Goal: Task Accomplishment & Management: Manage account settings

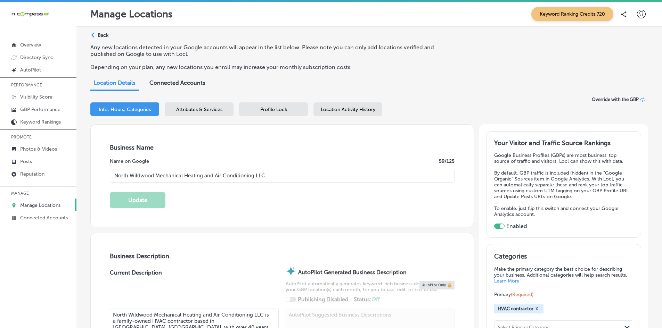
select select "US"
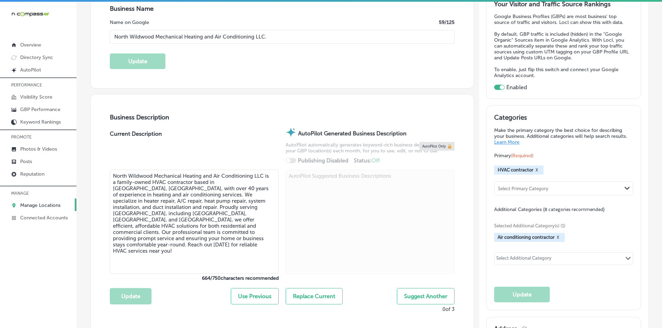
click at [55, 206] on p "Manage Locations" at bounding box center [40, 206] width 40 height 6
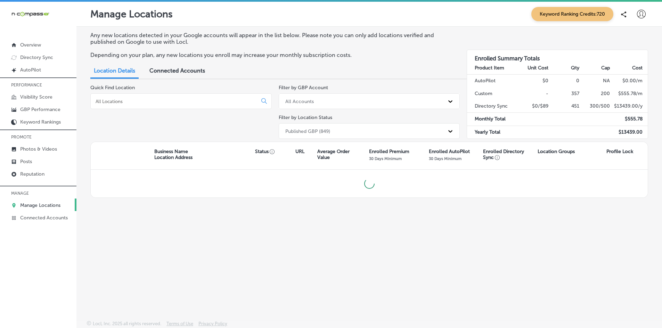
click at [159, 99] on input at bounding box center [175, 101] width 161 height 6
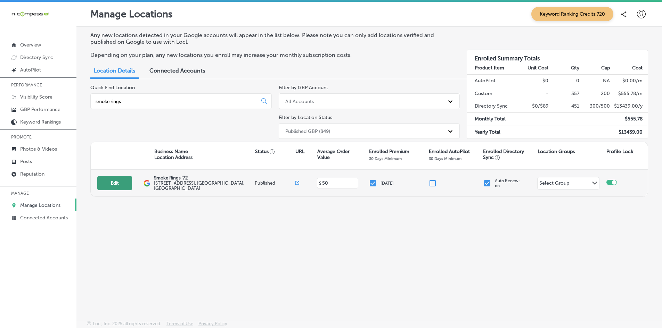
type input "smoke rings"
click at [115, 185] on button "Edit" at bounding box center [114, 183] width 35 height 14
select select "US"
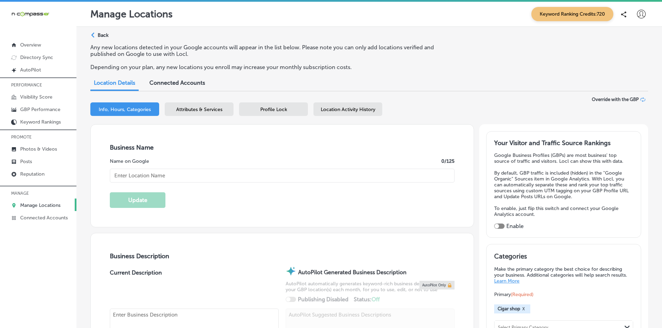
checkbox input "true"
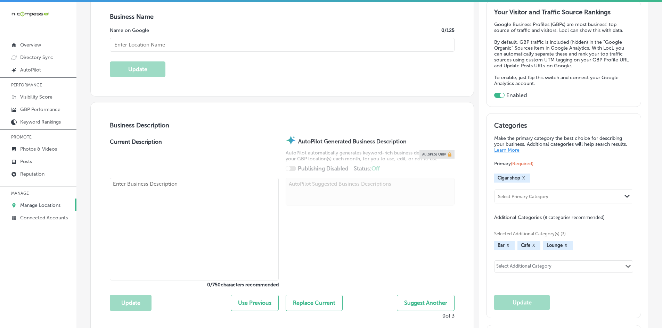
scroll to position [139, 0]
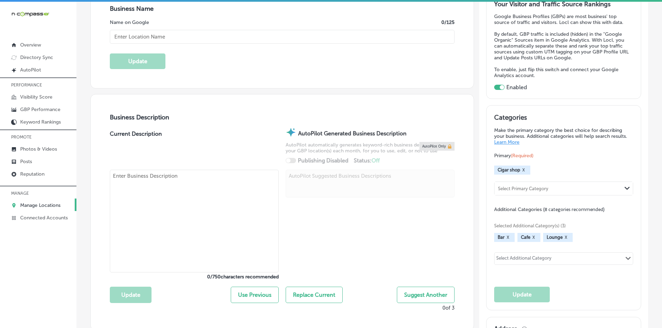
type input "Smoke Rings '72"
type input "[STREET_ADDRESS]"
type input "[PERSON_NAME][GEOGRAPHIC_DATA]"
type input "32953"
type input "US"
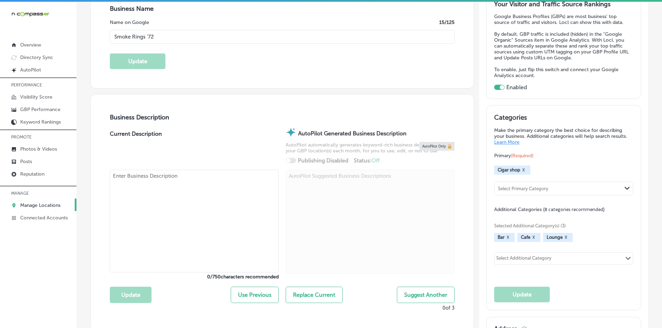
type input "[URL][DOMAIN_NAME]"
type textarea "Come visit Smoke Rings '72 in [GEOGRAPHIC_DATA], [GEOGRAPHIC_DATA], where we ar…"
type input "[PHONE_NUMBER]"
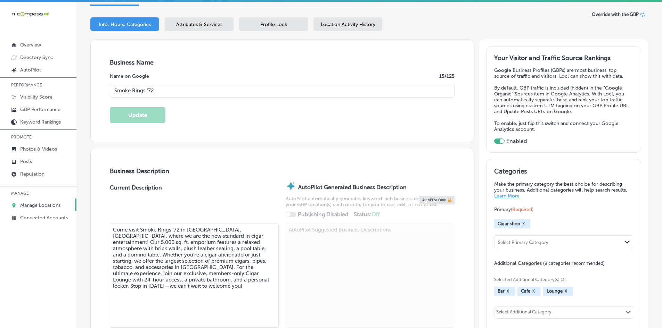
scroll to position [0, 0]
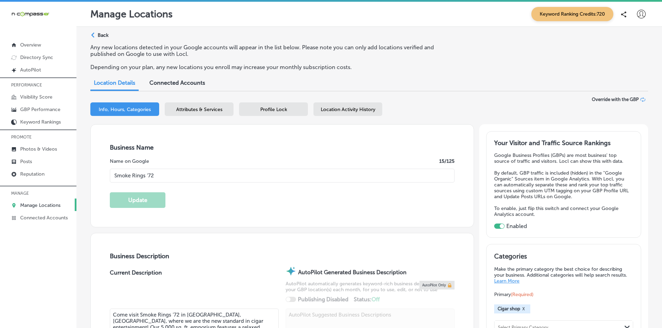
click at [211, 113] on div "Attributes & Services" at bounding box center [199, 110] width 69 height 14
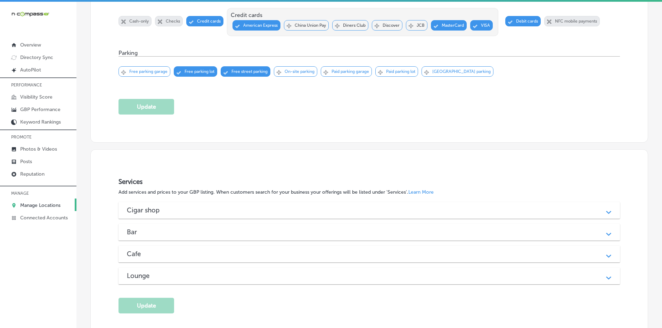
scroll to position [591, 0]
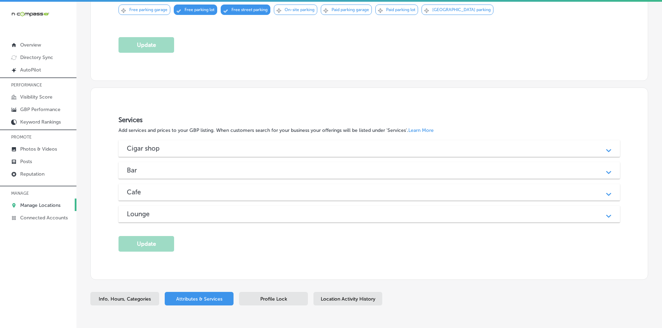
click at [179, 145] on div "Cigar shop" at bounding box center [369, 149] width 485 height 8
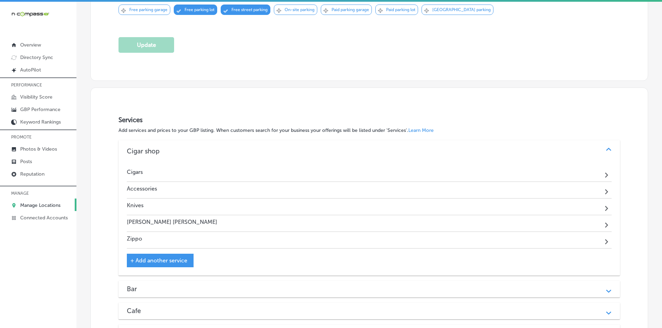
click at [184, 144] on div "Cigar shop Path Created with Sketch." at bounding box center [370, 151] width 502 height 22
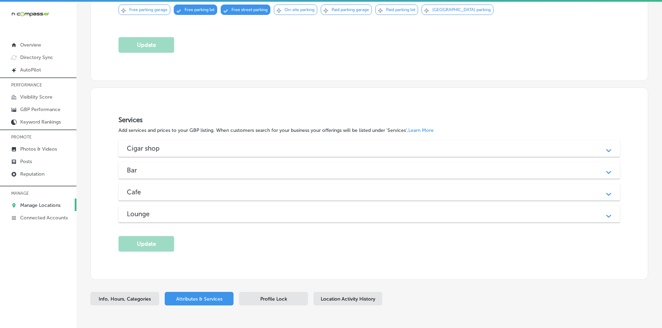
click at [175, 167] on div "Bar" at bounding box center [369, 171] width 485 height 8
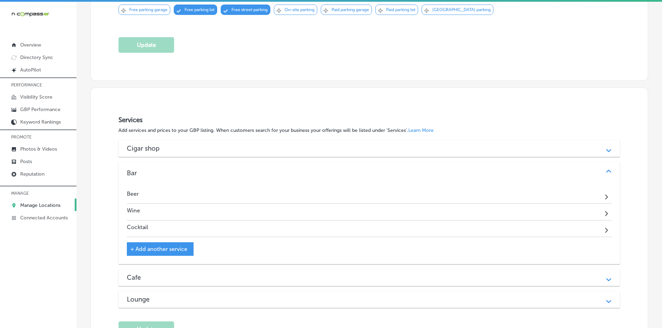
click at [161, 169] on div "Bar" at bounding box center [369, 173] width 485 height 8
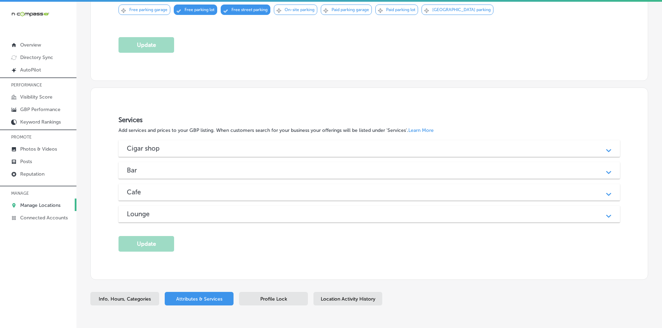
click at [163, 184] on div "Cafe Path Created with Sketch." at bounding box center [370, 192] width 502 height 17
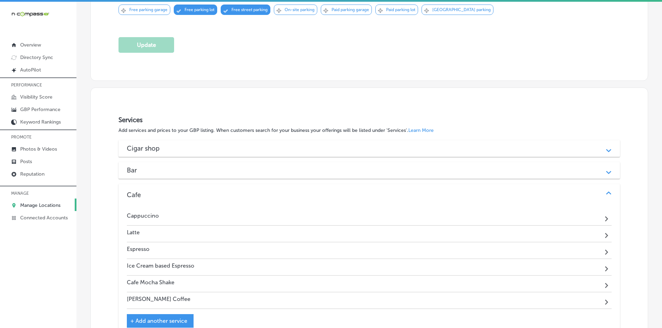
click at [164, 192] on div "Cafe" at bounding box center [369, 195] width 485 height 8
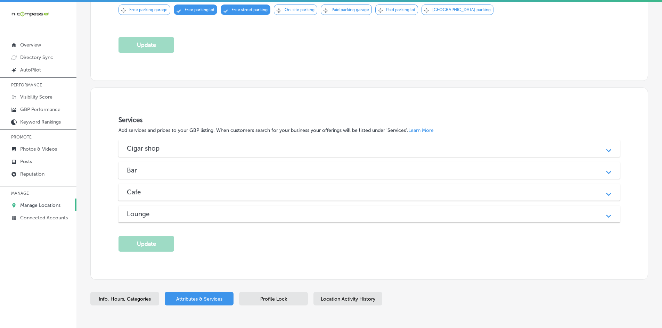
click at [163, 210] on div "Lounge" at bounding box center [369, 214] width 485 height 8
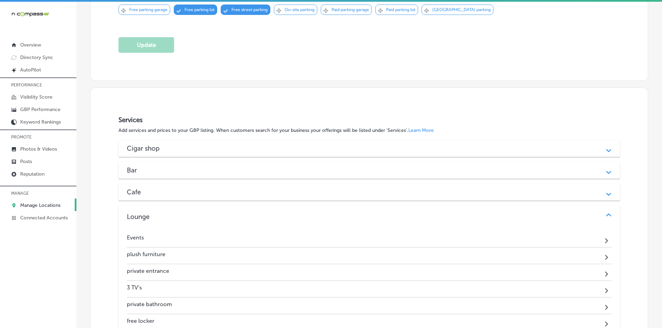
click at [186, 209] on div "Lounge Path Created with Sketch." at bounding box center [370, 217] width 502 height 22
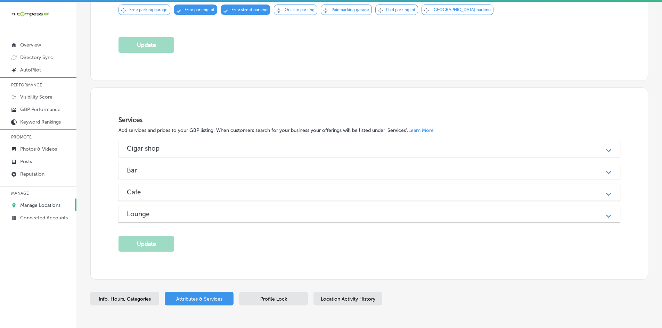
click at [291, 260] on div "Services Add services and prices to your GBP listing. When customers search for…" at bounding box center [369, 184] width 557 height 192
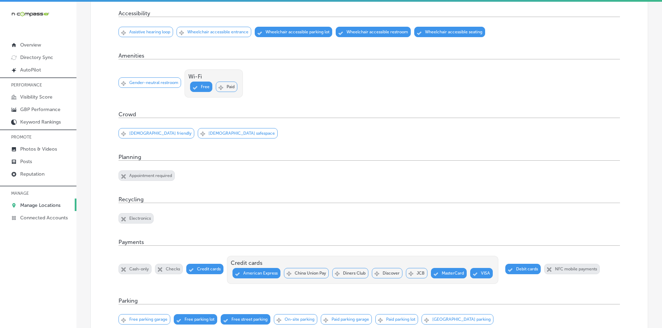
scroll to position [348, 0]
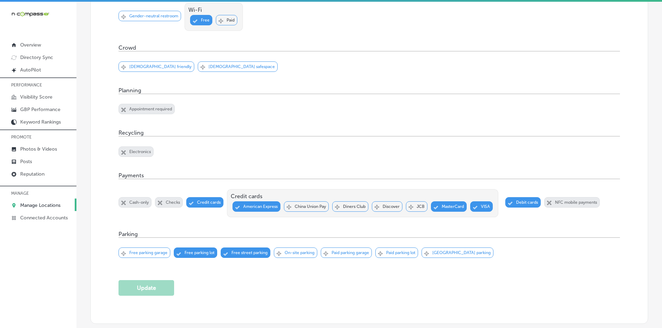
click at [139, 107] on p "Appointment required" at bounding box center [150, 109] width 43 height 5
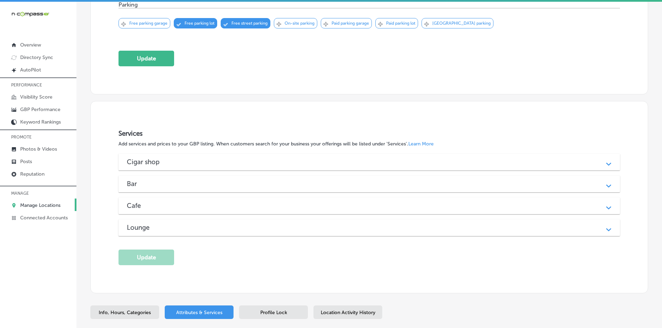
scroll to position [585, 0]
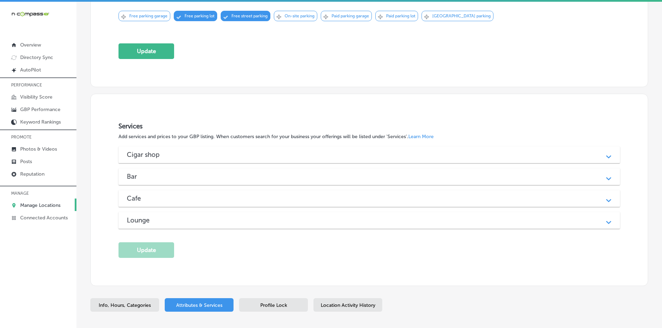
click at [323, 151] on div "Cigar shop" at bounding box center [369, 155] width 485 height 8
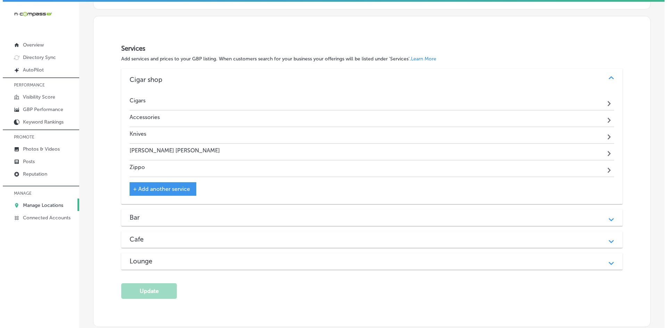
scroll to position [654, 0]
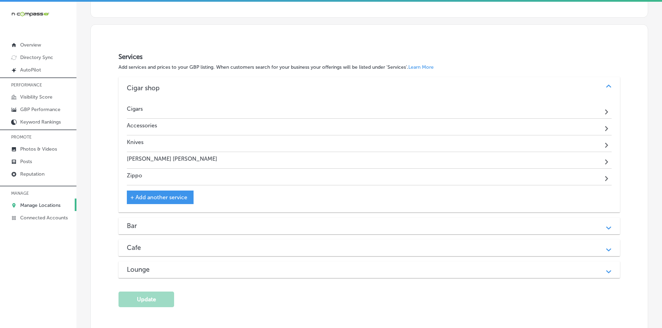
click at [167, 194] on span "+ Add another service" at bounding box center [158, 197] width 57 height 7
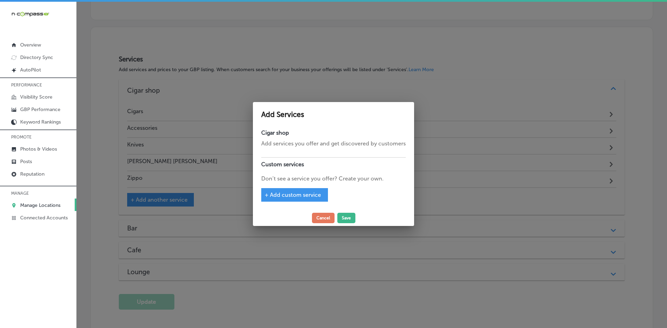
click at [299, 196] on span "+ Add custom service" at bounding box center [293, 195] width 56 height 7
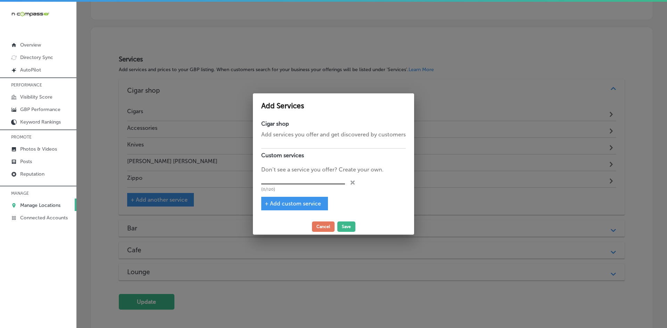
click at [285, 178] on input "text" at bounding box center [303, 179] width 84 height 11
click at [298, 182] on input "text" at bounding box center [303, 179] width 84 height 11
click at [273, 183] on input "text" at bounding box center [303, 179] width 84 height 11
paste input "Customer Rewards & Loyalty Program"
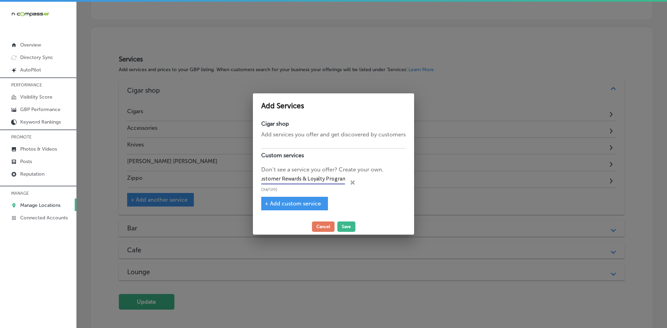
type input "Customer Rewards & Loyalty Program"
click at [285, 202] on span "+ Add custom service" at bounding box center [293, 204] width 56 height 7
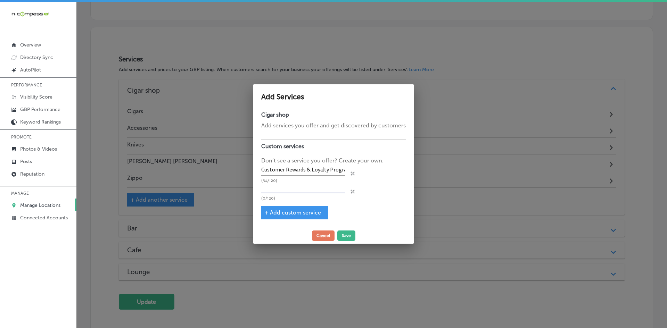
click at [294, 190] on input "text" at bounding box center [303, 188] width 84 height 11
paste input "Cigars for Warriors Donation Center"
type input "Cigars for Warriors Donation Center"
click at [288, 215] on span "+ Add custom service" at bounding box center [293, 213] width 56 height 7
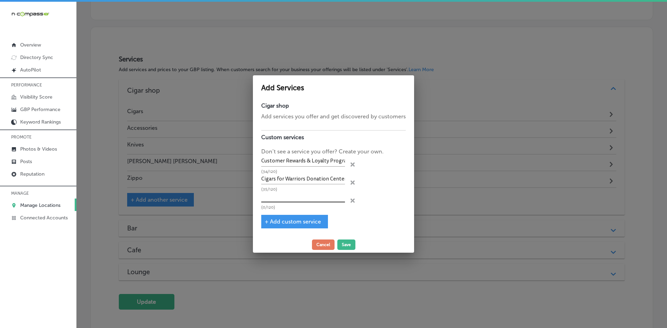
click at [278, 196] on input "text" at bounding box center [303, 197] width 84 height 11
paste input "Cigar of the Week Features"
type input "Cigar of the Week Features"
click at [282, 219] on span "+ Add custom service" at bounding box center [293, 222] width 56 height 7
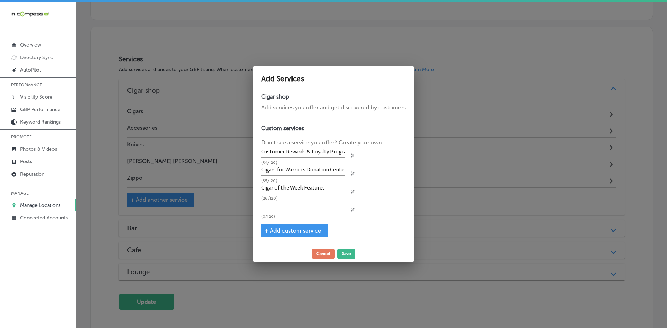
click at [284, 203] on input "text" at bounding box center [303, 206] width 84 height 11
paste input "In-Store Events"
type input "In-Store Events"
click at [351, 211] on icon "close Created with Sketch." at bounding box center [353, 210] width 4 height 4
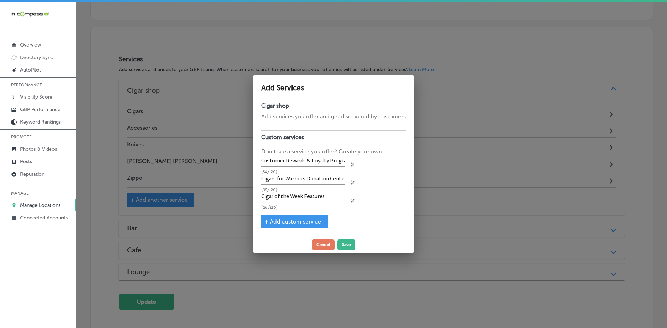
click at [353, 201] on icon "close Created with Sketch." at bounding box center [353, 201] width 4 height 4
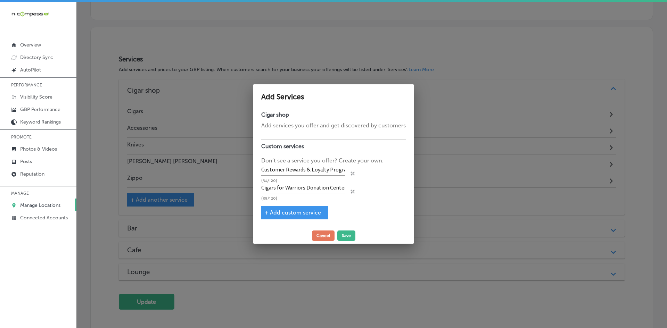
click at [350, 191] on div "Cigars for Warriors Donation Center (35/120) close Created with Sketch." at bounding box center [333, 192] width 145 height 18
click at [295, 212] on span "+ Add custom service" at bounding box center [293, 213] width 56 height 7
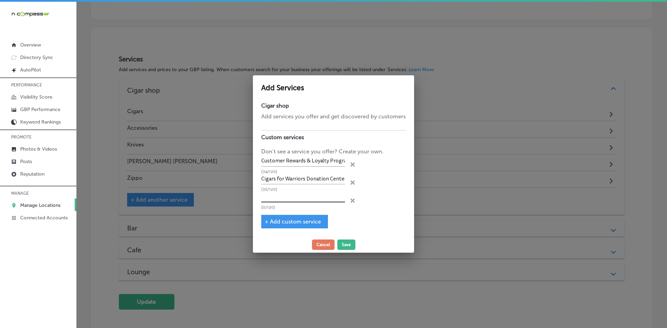
click at [288, 196] on input "text" at bounding box center [303, 197] width 84 height 11
paste input "Cigar & Drink Pairing Recommendations"
type input "Cigar & Drink Pairing Recommendations"
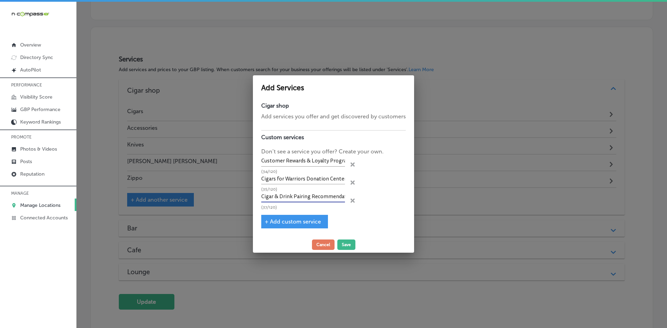
click at [297, 219] on span "+ Add custom service" at bounding box center [293, 222] width 56 height 7
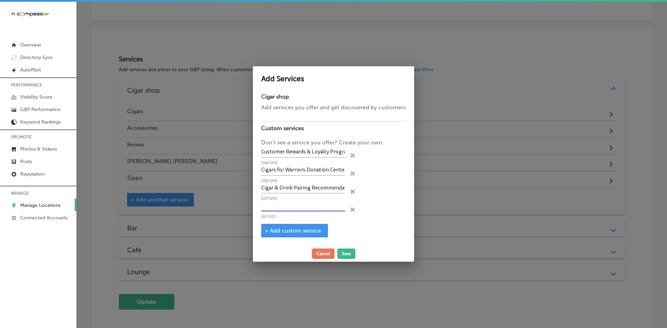
click at [300, 207] on input "text" at bounding box center [303, 206] width 84 height 11
paste input "Cigar of the Week Features"
type input "Cigar of the Week Features"
click at [301, 230] on span "+ Add custom service" at bounding box center [293, 231] width 56 height 7
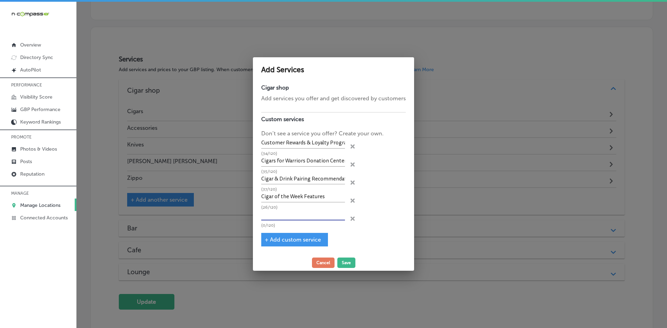
click at [291, 216] on input "text" at bounding box center [303, 215] width 84 height 11
paste input "Premium Cigar Sales"
type input "Premium Cigar Sales"
click at [300, 238] on span "+ Add custom service" at bounding box center [293, 240] width 56 height 7
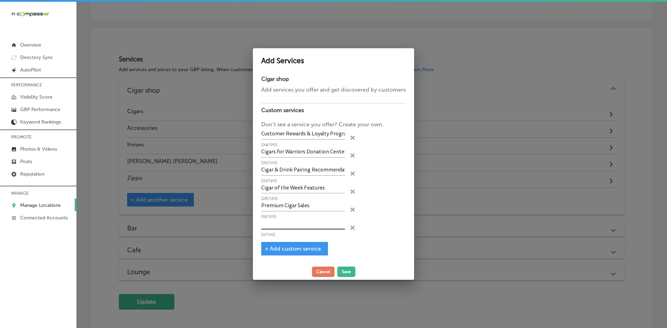
click at [292, 227] on input "text" at bounding box center [303, 224] width 84 height 11
paste input "Boutique Cigar Sales"
type input "Boutique Cigar Sales"
click at [281, 245] on div "+ Add custom service" at bounding box center [294, 249] width 67 height 14
click at [289, 248] on span "+ Add custom service" at bounding box center [293, 249] width 56 height 7
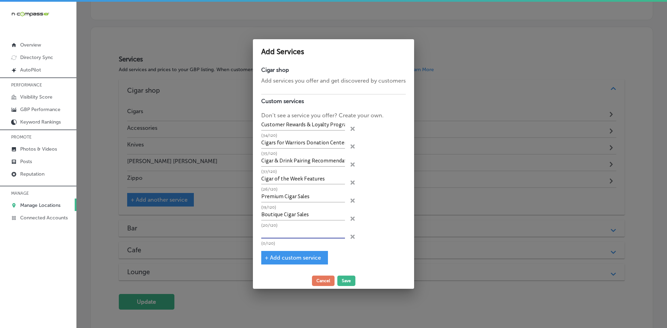
click at [298, 233] on input "text" at bounding box center [303, 233] width 84 height 11
click at [293, 235] on input "text" at bounding box center [303, 233] width 84 height 11
paste input "Pipe Sales"
type input "Pipe Sales"
click at [283, 256] on span "+ Add custom service" at bounding box center [293, 258] width 56 height 7
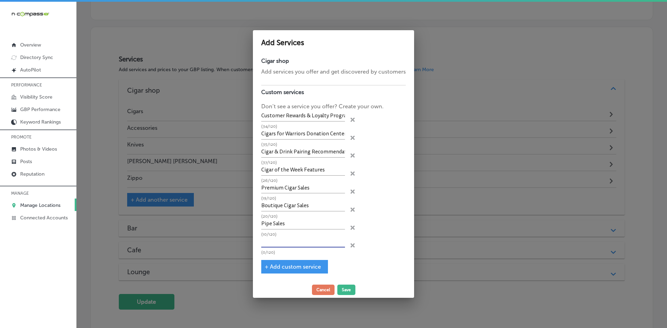
click at [297, 246] on input "text" at bounding box center [303, 242] width 84 height 11
paste input "Pipe Tobacco Blends"
type input "Pipe Tobacco Blends"
click at [301, 269] on span "+ Add custom service" at bounding box center [293, 267] width 56 height 7
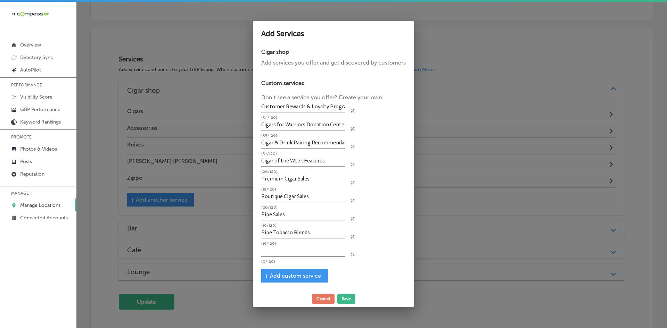
click at [328, 251] on input "text" at bounding box center [303, 251] width 84 height 11
paste input "Cigar Lighters & Cutters"
type input "Cigar Lighters & Cutters"
click at [310, 277] on span "+ Add custom service" at bounding box center [293, 276] width 56 height 7
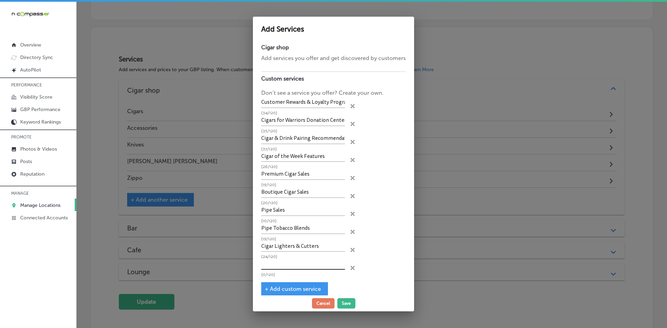
click at [288, 267] on input "text" at bounding box center [303, 264] width 84 height 11
paste input "Pipe Tools and Accessories"
type input "Pipe Tools and Accessories"
click at [282, 285] on div "+ Add custom service" at bounding box center [294, 290] width 67 height 14
click at [303, 289] on span "+ Add custom service" at bounding box center [293, 289] width 56 height 7
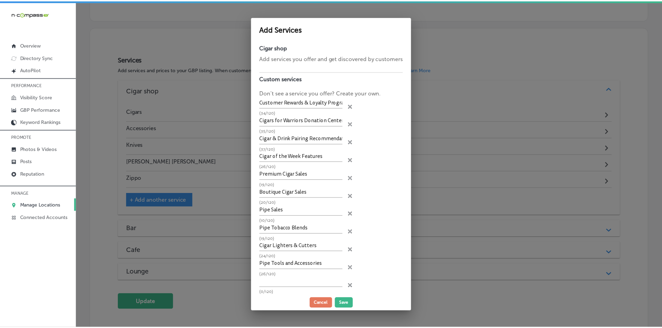
scroll to position [26, 0]
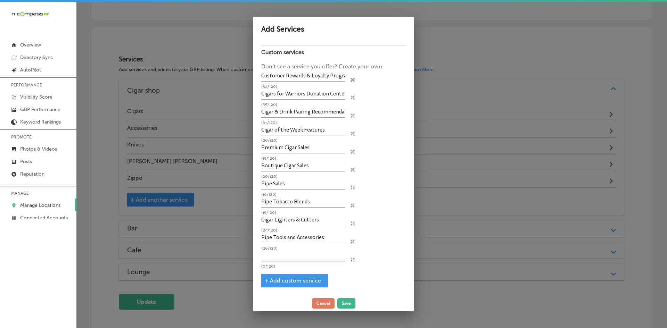
click at [289, 257] on input "text" at bounding box center [303, 256] width 84 height 11
paste input "Cigar and Pipe Education"
type input "Cigar and Pipe Education"
click at [344, 305] on button "Save" at bounding box center [347, 304] width 18 height 10
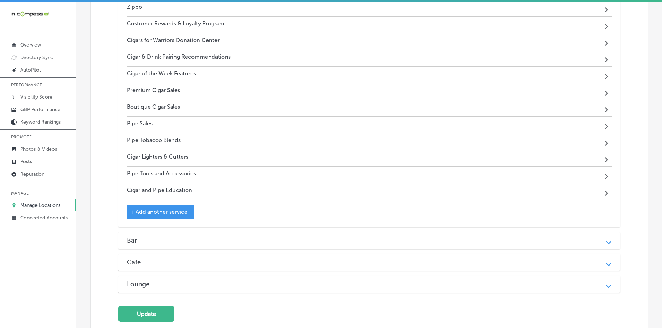
scroll to position [863, 0]
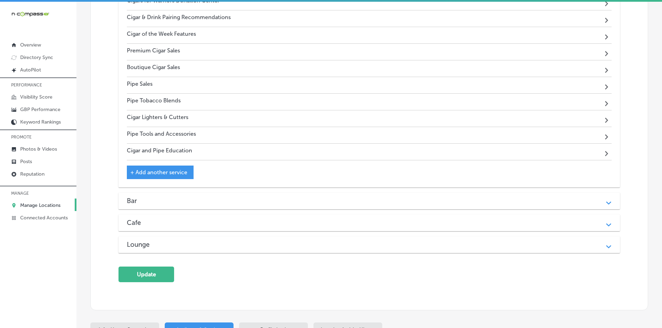
click at [154, 200] on div "Bar" at bounding box center [369, 201] width 485 height 8
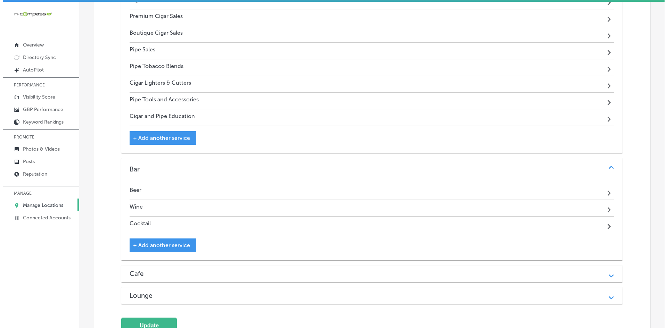
scroll to position [898, 0]
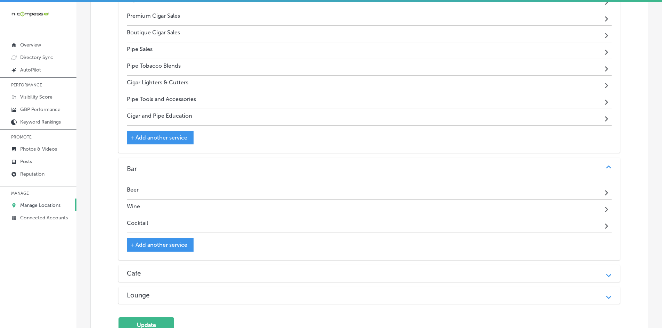
click at [181, 242] on span "+ Add another service" at bounding box center [158, 245] width 57 height 7
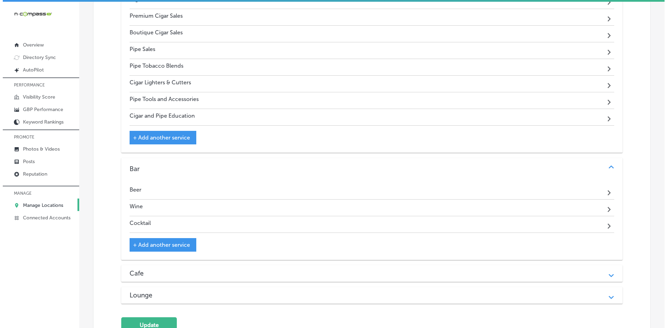
scroll to position [900, 0]
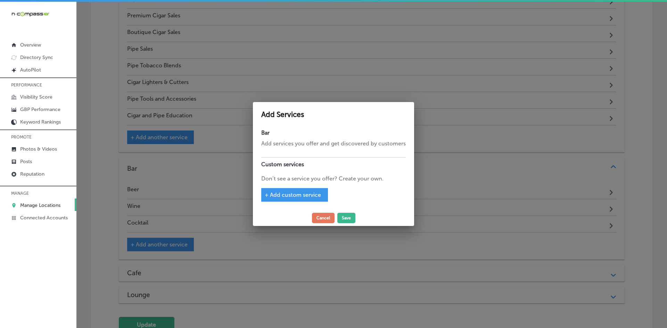
click at [310, 196] on span "+ Add custom service" at bounding box center [293, 195] width 56 height 7
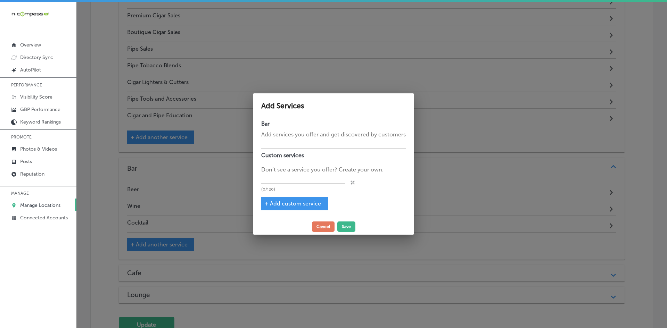
click at [285, 180] on input "text" at bounding box center [303, 179] width 84 height 11
paste input "Members-Only Private Lounge Access"
type input "Members-Only Private Lounge Access"
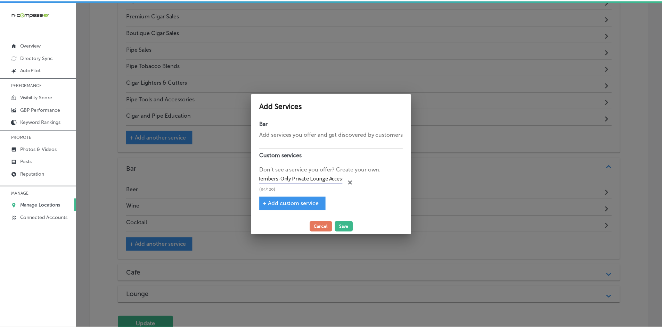
scroll to position [0, 0]
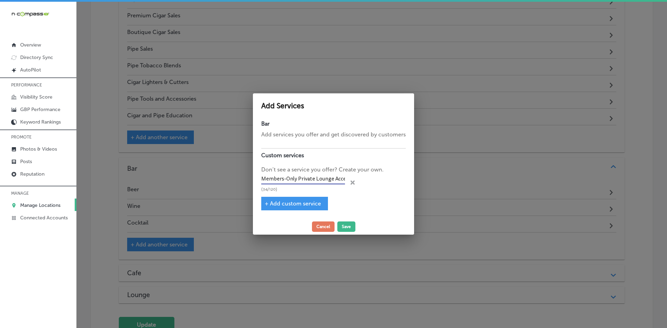
click at [289, 205] on span "+ Add custom service" at bounding box center [293, 204] width 56 height 7
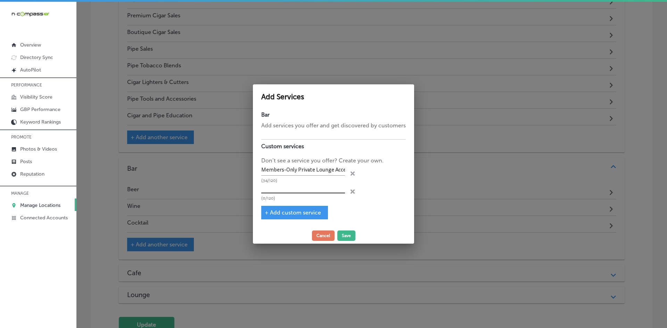
click at [295, 188] on input "text" at bounding box center [303, 188] width 84 height 11
paste input "Public Cigar Lounge Access"
type input "Public Cigar Lounge Access"
click at [301, 214] on span "+ Add custom service" at bounding box center [293, 213] width 56 height 7
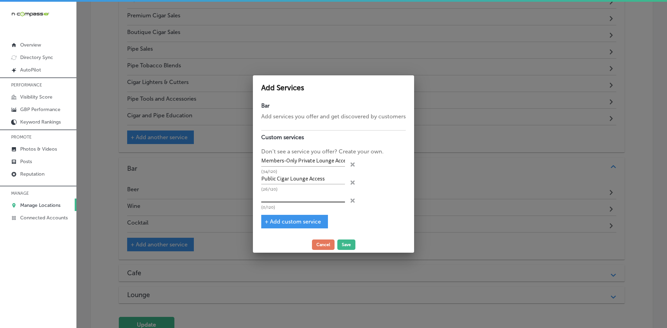
click at [294, 197] on input "text" at bounding box center [303, 197] width 84 height 11
paste input "Private Cigar Lockers"
type input "Private Cigar Lockers"
click at [294, 217] on div "+ Add custom service" at bounding box center [294, 222] width 67 height 14
click at [296, 220] on span "+ Add custom service" at bounding box center [293, 222] width 56 height 7
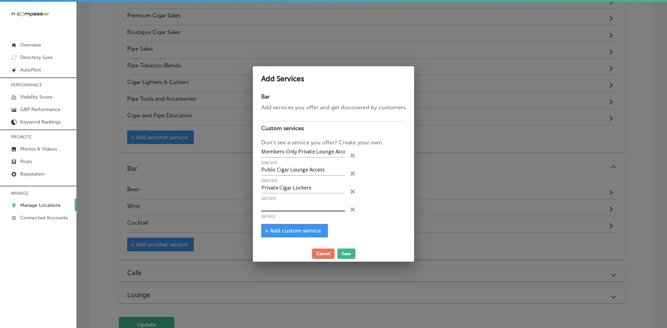
click at [317, 208] on input "text" at bounding box center [303, 206] width 84 height 11
paste input "Craft Beer Selection"
type input "Craft Beer Selection"
click at [313, 228] on span "+ Add custom service" at bounding box center [293, 231] width 56 height 7
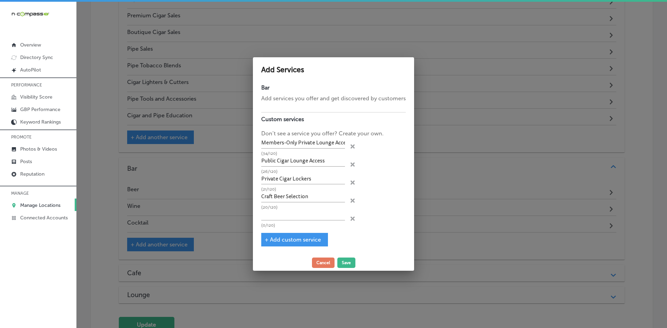
click at [281, 206] on p "(20/120)" at bounding box center [303, 207] width 84 height 5
click at [281, 211] on input "text" at bounding box center [303, 215] width 84 height 11
paste input "Wine & Champagne Bar"
type input "Wine & Champagne Bar"
click at [314, 237] on span "+ Add custom service" at bounding box center [293, 240] width 56 height 7
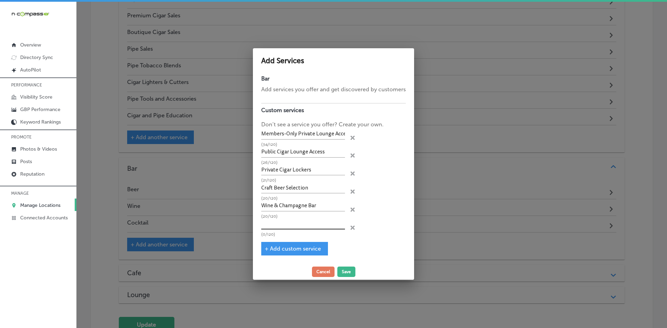
click at [291, 224] on input "text" at bounding box center [303, 224] width 84 height 11
paste input "Full Liquor Bar"
type input "Full Liquor Bar"
click at [292, 250] on span "+ Add custom service" at bounding box center [293, 249] width 56 height 7
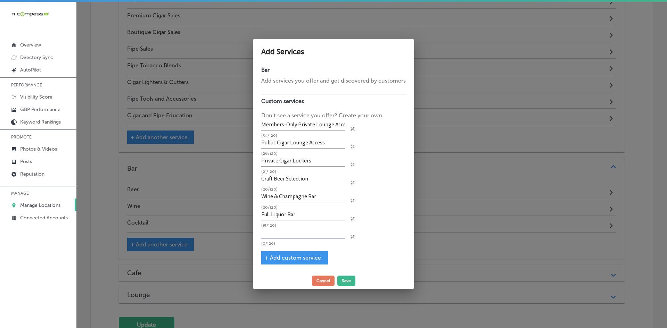
click at [292, 235] on input "text" at bounding box center [303, 233] width 84 height 11
paste input "Cappuccino & Espresso Bar"
type input "Cappuccino & Espresso Bar"
click at [296, 255] on span "+ Add custom service" at bounding box center [293, 258] width 56 height 7
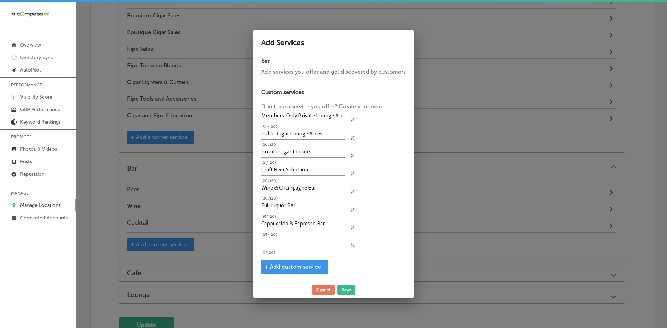
click at [318, 243] on input "text" at bounding box center [303, 242] width 84 height 11
paste input "Specialty Coffee Shakes"
type input "Specialty Coffee Shakes"
click at [310, 271] on div "+ Add custom service" at bounding box center [294, 267] width 67 height 14
click at [316, 271] on div "+ Add custom service" at bounding box center [294, 267] width 67 height 14
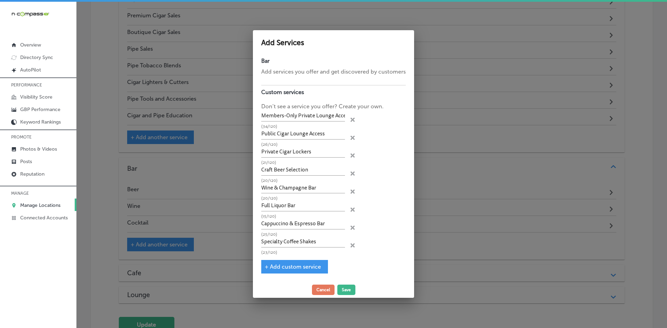
click at [306, 264] on span "+ Add custom service" at bounding box center [293, 267] width 56 height 7
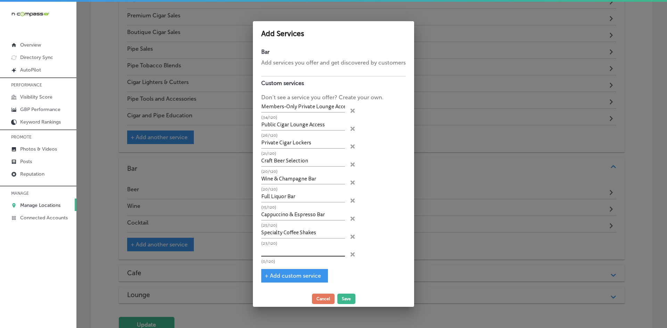
click at [301, 257] on input "text" at bounding box center [303, 251] width 84 height 11
paste input "Live Music Entertainment"
type input "Live Music Entertainment"
click at [292, 273] on span "+ Add custom service" at bounding box center [293, 276] width 56 height 7
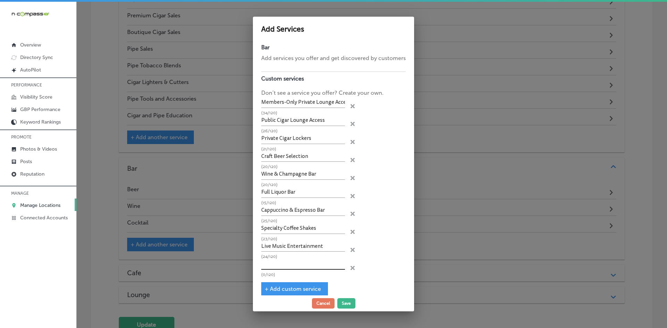
click at [284, 263] on input "text" at bounding box center [303, 264] width 84 height 11
paste input "Event Hosting & Private Parties"
type input "Event Hosting & Private Parties"
click at [348, 301] on button "Save" at bounding box center [347, 304] width 18 height 10
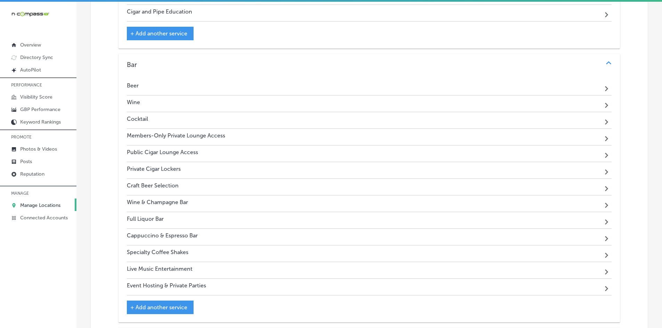
scroll to position [1071, 0]
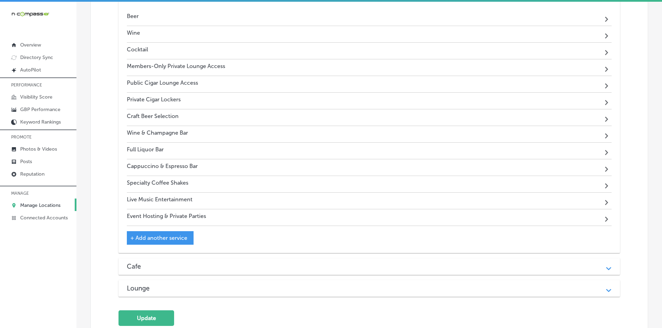
click at [161, 263] on div "Cafe" at bounding box center [369, 267] width 485 height 8
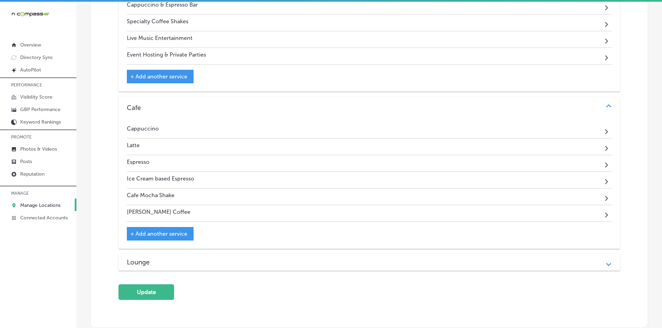
scroll to position [1245, 0]
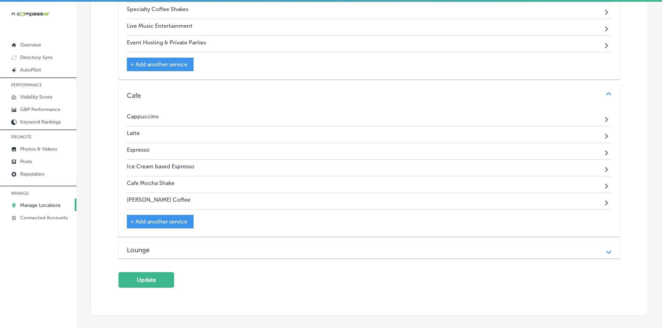
click at [161, 246] on div "Lounge" at bounding box center [369, 250] width 485 height 8
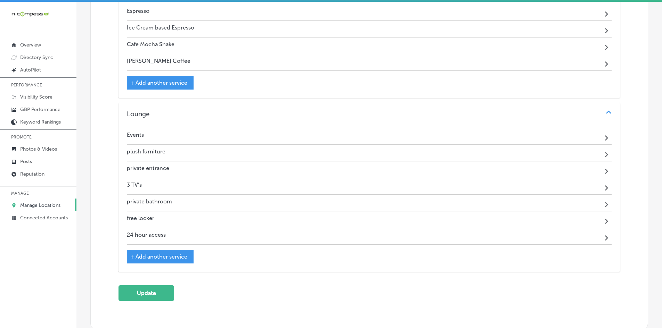
click at [169, 255] on span "+ Add another service" at bounding box center [158, 257] width 57 height 7
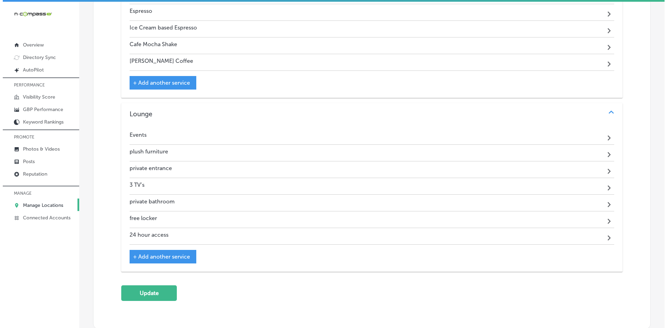
scroll to position [1387, 0]
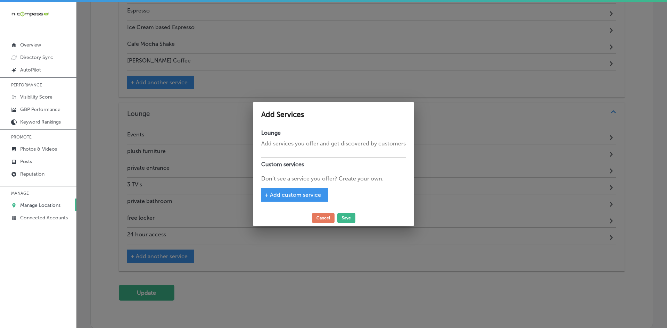
click at [306, 199] on div "+ Add custom service" at bounding box center [294, 195] width 67 height 14
click at [293, 190] on div "+ Add custom service" at bounding box center [294, 195] width 67 height 14
click at [293, 191] on div "+ Add custom service" at bounding box center [294, 195] width 67 height 14
click at [302, 196] on span "+ Add custom service" at bounding box center [293, 195] width 56 height 7
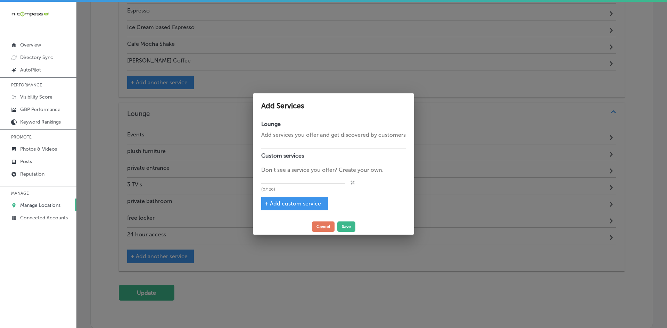
click at [291, 180] on input "text" at bounding box center [303, 179] width 84 height 11
click at [303, 182] on input "text" at bounding box center [303, 179] width 84 height 11
paste input "Cigar & Drink Pairing Recommendations"
type input "Cigar & Drink Pairing Recommendations"
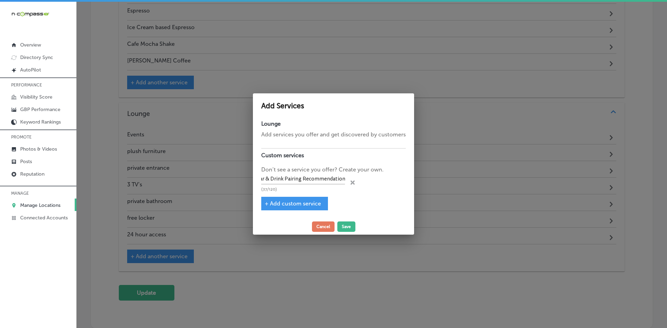
scroll to position [0, 0]
click at [306, 202] on span "+ Add custom service" at bounding box center [293, 204] width 56 height 7
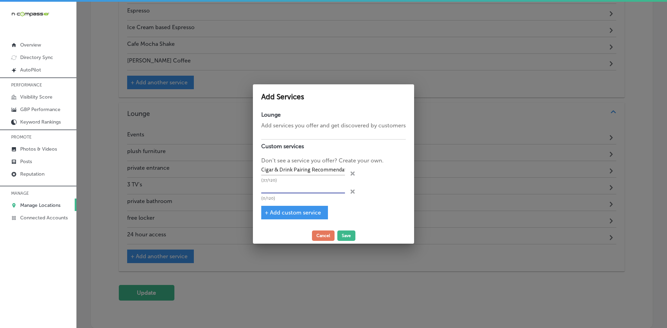
click at [293, 188] on input "text" at bounding box center [303, 188] width 84 height 11
paste input "Sports Viewing on Multiple TVs"
type input "Sports Viewing on Multiple TVs"
click at [298, 208] on div "+ Add custom service" at bounding box center [294, 213] width 67 height 14
click at [297, 211] on span "+ Add custom service" at bounding box center [293, 213] width 56 height 7
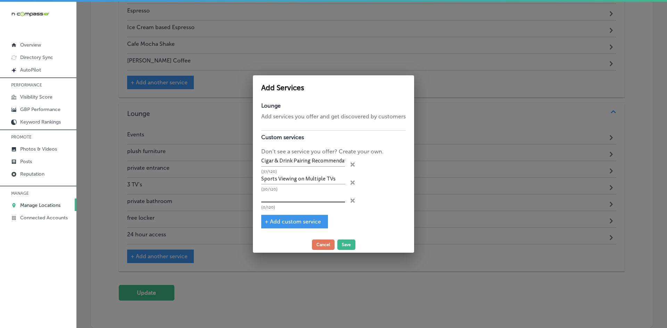
click at [295, 200] on input "text" at bounding box center [303, 197] width 84 height 11
paste input "Billiards & Dominoes Tables"
type input "Billiards & Dominoes Tables"
click at [308, 224] on span "+ Add custom service" at bounding box center [293, 222] width 56 height 7
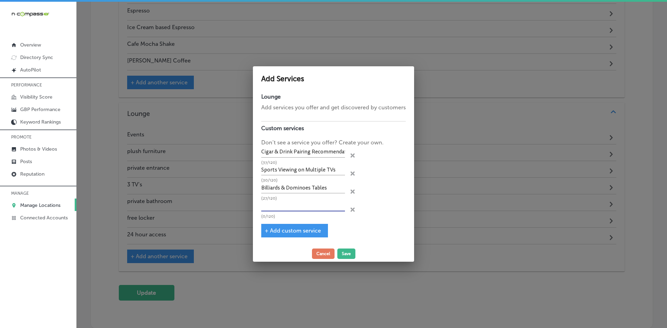
click at [292, 207] on input "text" at bounding box center [303, 206] width 84 height 11
paste input "In-Store Events (e.g., Trivia, Poker Nights)"
drag, startPoint x: 344, startPoint y: 205, endPoint x: 288, endPoint y: 205, distance: 56.3
click at [288, 205] on input "In-Store Events (e.g., Trivia, Poker Nights)" at bounding box center [303, 206] width 84 height 11
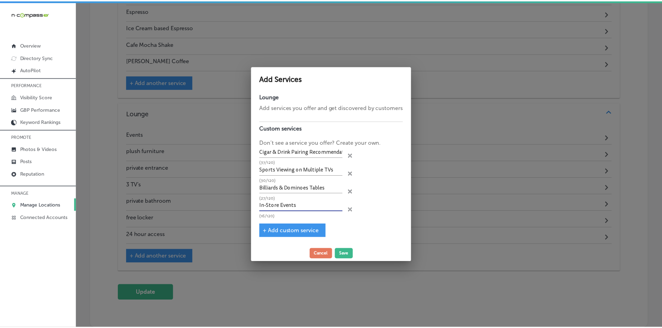
scroll to position [0, 0]
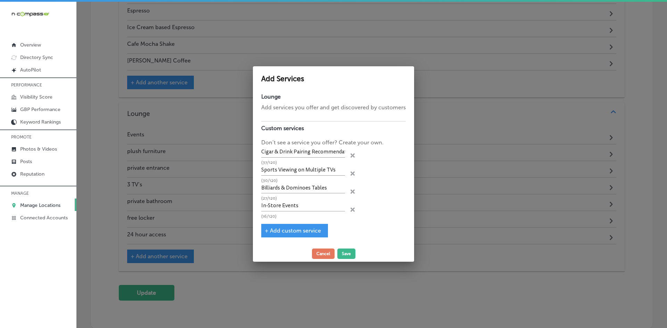
click at [304, 232] on span "+ Add custom service" at bounding box center [293, 231] width 56 height 7
type input "In-Store Events"
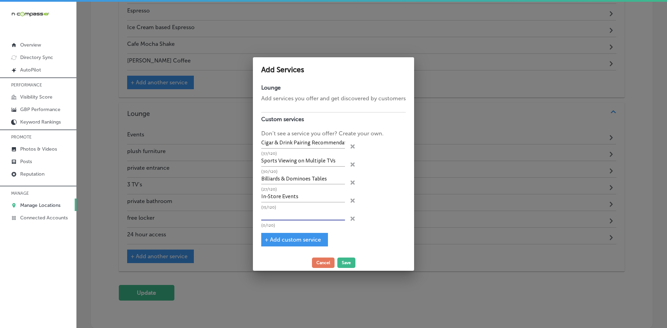
click at [290, 218] on input "text" at bounding box center [303, 215] width 84 height 11
paste input "Knowledgeable Staff Consultations"
type input "Knowledgeable Staff Consultations"
click at [291, 242] on span "+ Add custom service" at bounding box center [293, 240] width 56 height 7
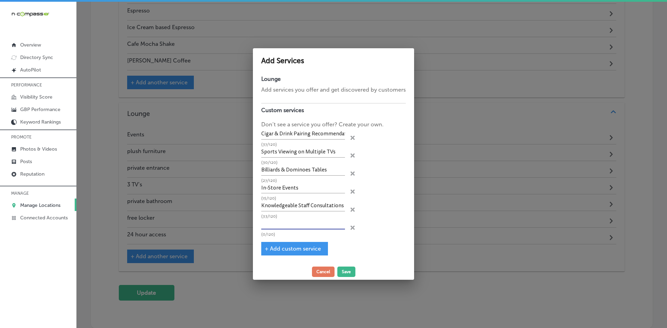
click at [317, 227] on input "text" at bounding box center [303, 224] width 84 height 11
paste input "Staff-Led Product Demonstrations"
type input "Staff-Led Product Demonstrations"
click at [300, 252] on span "+ Add custom service" at bounding box center [293, 249] width 56 height 7
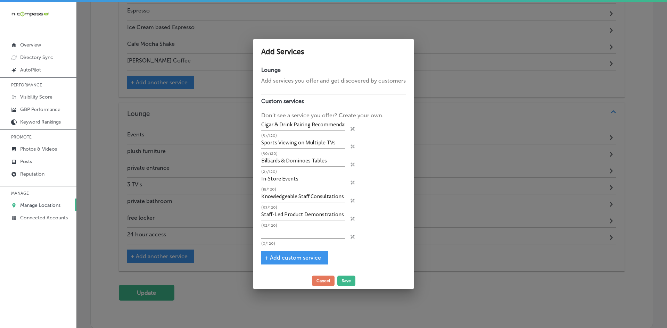
click at [310, 230] on input "text" at bounding box center [303, 233] width 84 height 11
paste input "Special "Day" Promotions"
type input "Special "Day" Promotions"
click at [294, 259] on span "+ Add custom service" at bounding box center [293, 258] width 56 height 7
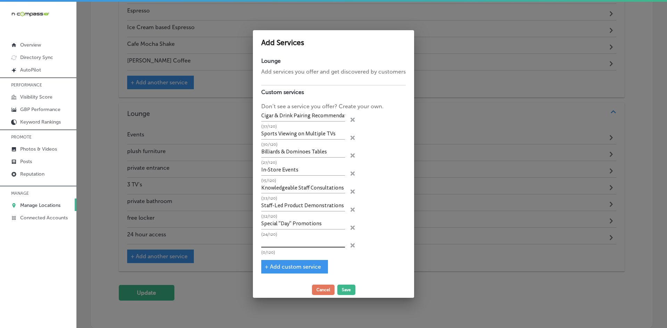
click at [310, 245] on input "text" at bounding box center [303, 242] width 84 height 11
paste input "Cigar of the Week Features"
type input "Cigar of the Week Features"
click at [348, 285] on button "Save" at bounding box center [347, 290] width 18 height 10
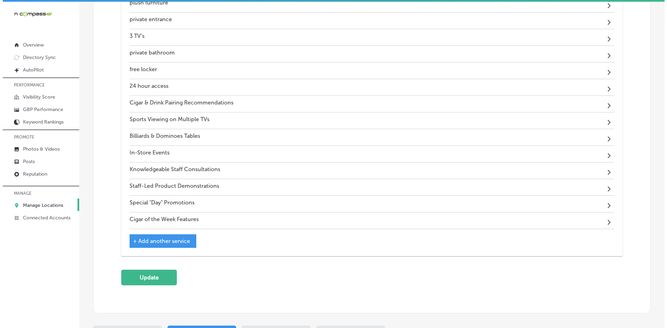
scroll to position [1593, 0]
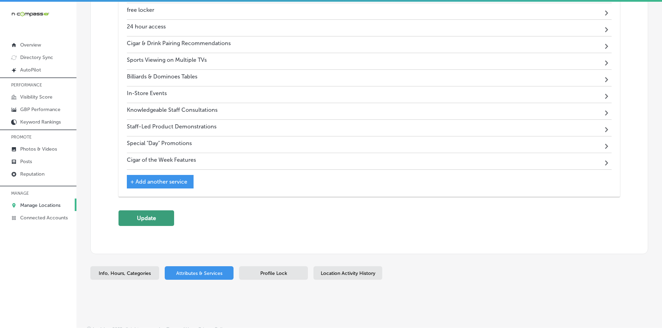
click at [153, 216] on button "Update" at bounding box center [147, 219] width 56 height 16
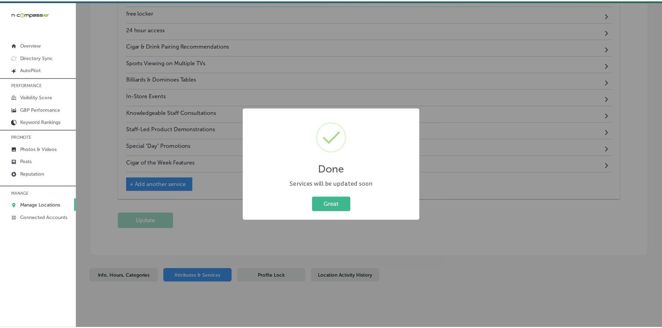
scroll to position [1596, 0]
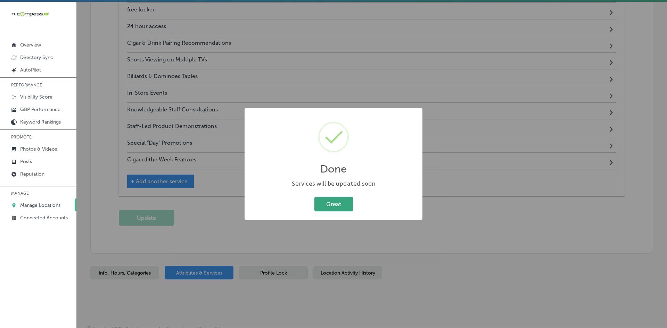
click at [345, 203] on button "Great" at bounding box center [334, 204] width 39 height 14
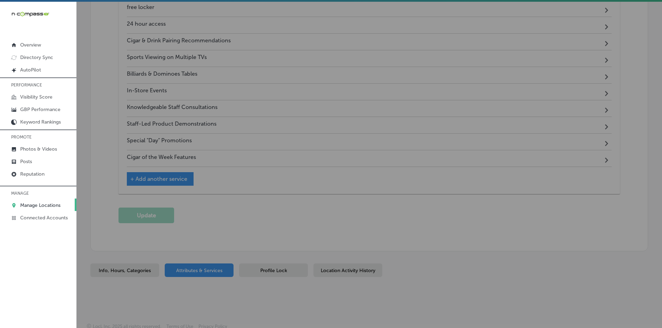
scroll to position [1593, 0]
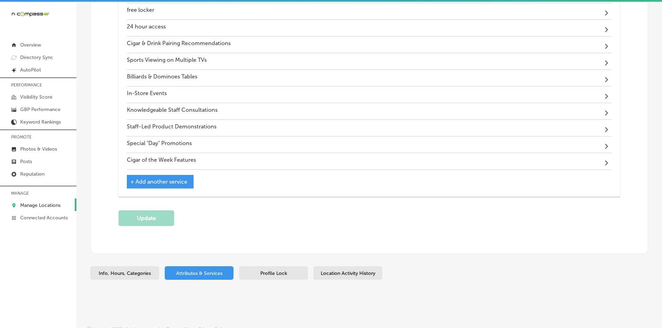
click at [39, 207] on p "Manage Locations" at bounding box center [40, 206] width 40 height 6
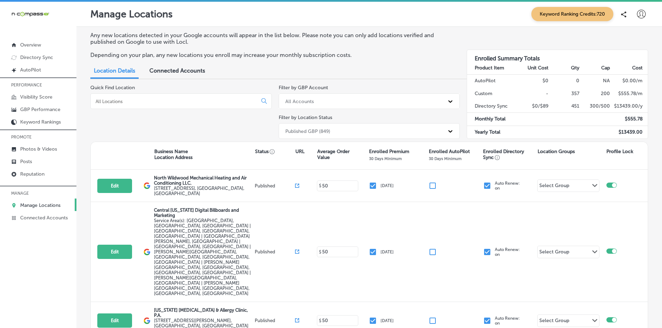
click at [113, 101] on input at bounding box center [175, 101] width 161 height 6
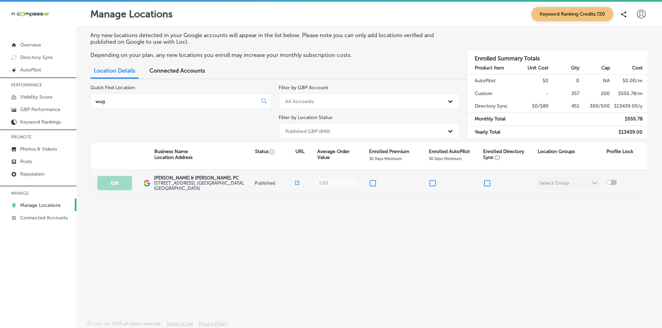
type input "wug"
click at [373, 183] on input "checkbox" at bounding box center [373, 183] width 8 height 8
checkbox input "true"
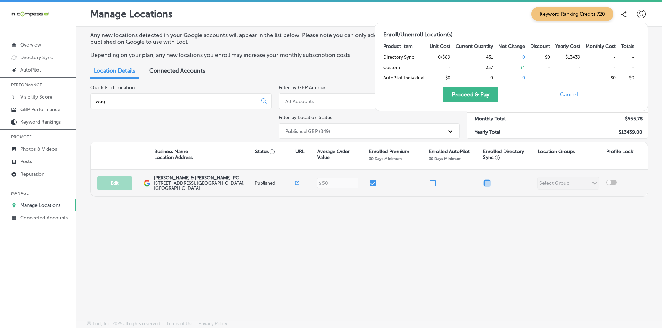
click at [487, 184] on input "checkbox" at bounding box center [487, 183] width 8 height 8
checkbox input "true"
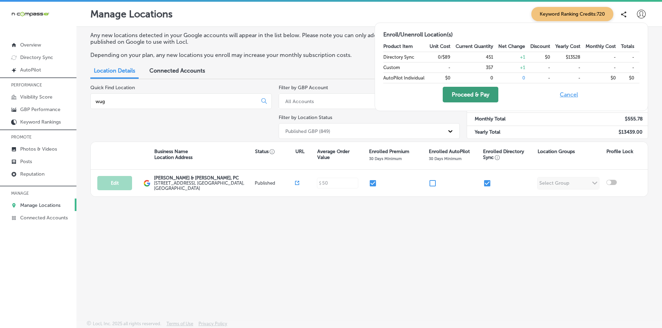
click at [472, 91] on button "Proceed & Pay" at bounding box center [471, 95] width 56 height 16
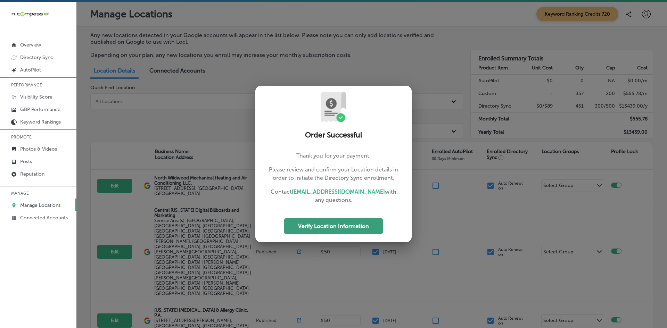
click at [315, 224] on button "Verify Location Information" at bounding box center [333, 227] width 99 height 16
select select "US"
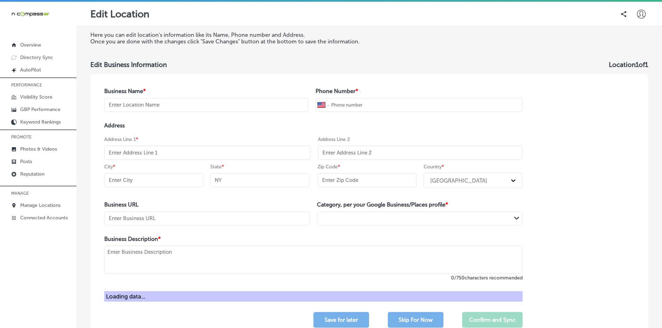
type input "[PERSON_NAME] & [PERSON_NAME], PC"
type input "[PHONE_NUMBER]"
type input "[STREET_ADDRESS]"
type input "[GEOGRAPHIC_DATA]"
type input "NY"
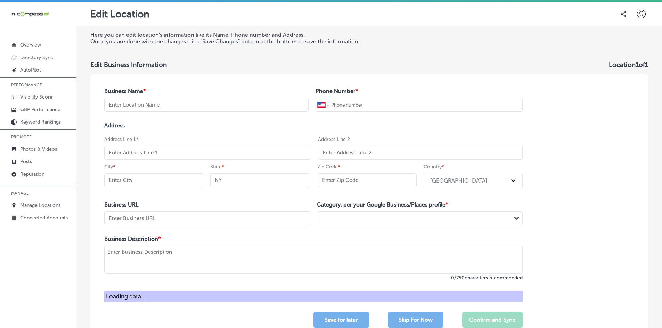
type input "10956"
type input "[URL][DOMAIN_NAME]"
type textarea "[PERSON_NAME] & [PERSON_NAME], P.C. focuses exclusively on Workers' Compensatio…"
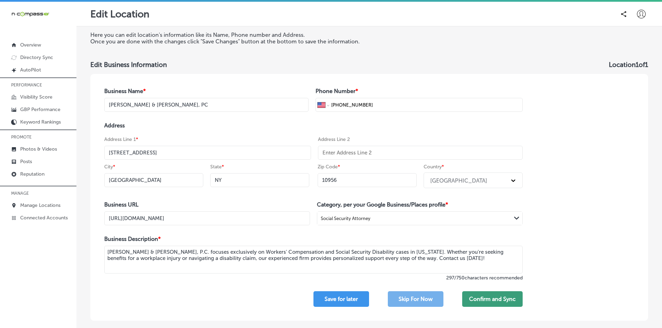
click at [483, 301] on button "Confirm and Sync" at bounding box center [492, 300] width 60 height 16
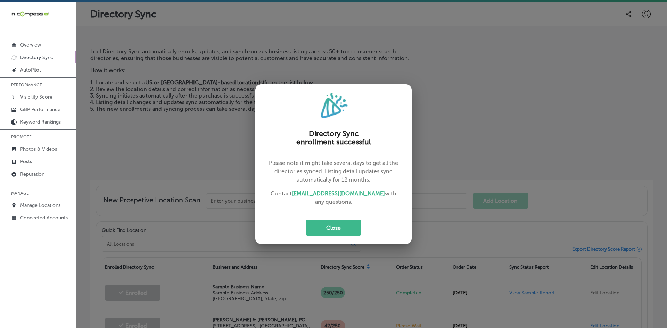
click at [331, 226] on button "Close" at bounding box center [334, 228] width 56 height 16
